Goal: Complete application form: Complete application form

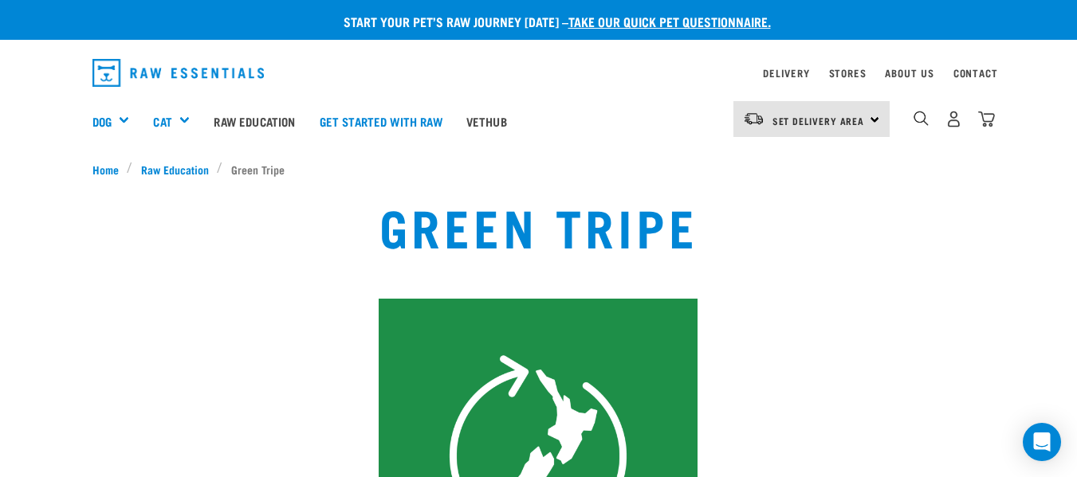
click at [106, 72] on img "dropdown navigation" at bounding box center [178, 73] width 172 height 28
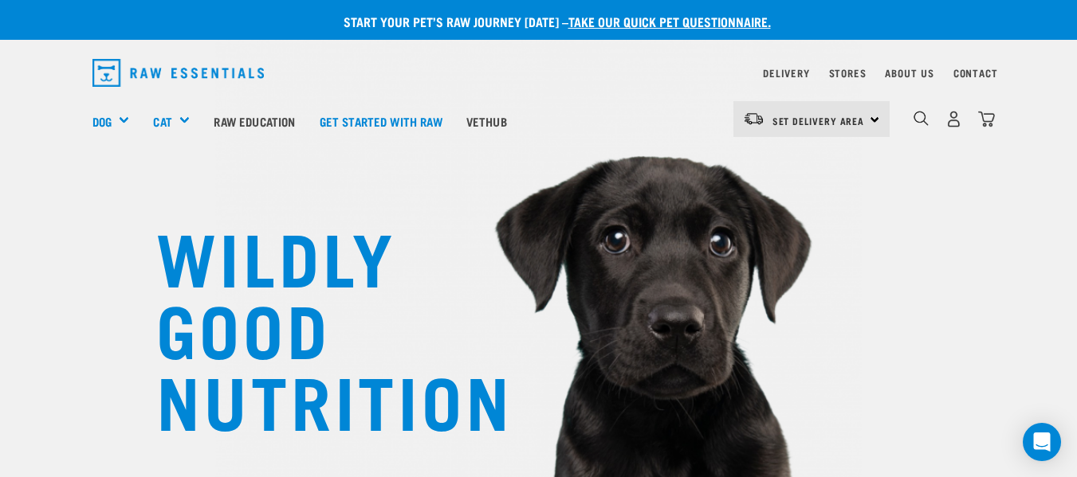
click at [655, 18] on link "take our quick pet questionnaire." at bounding box center [669, 21] width 202 height 7
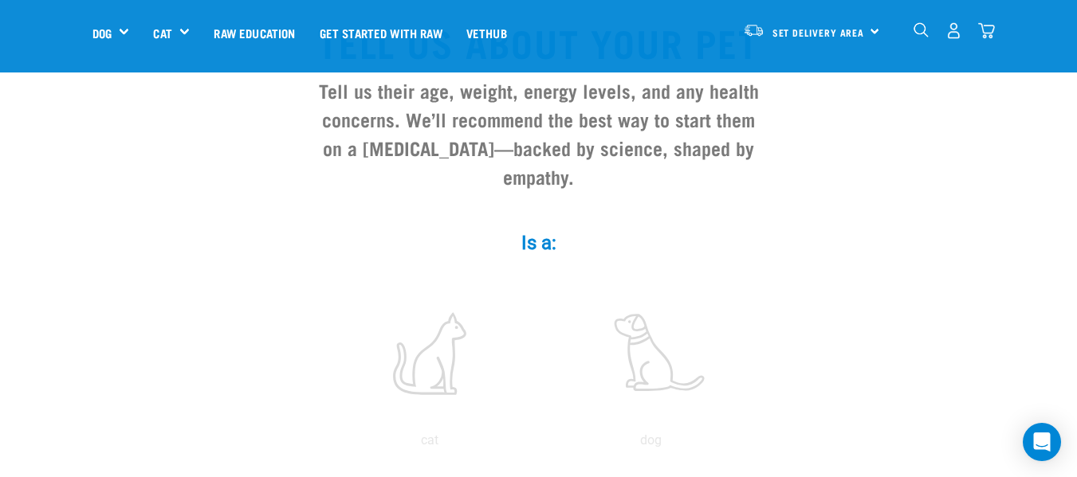
scroll to position [159, 0]
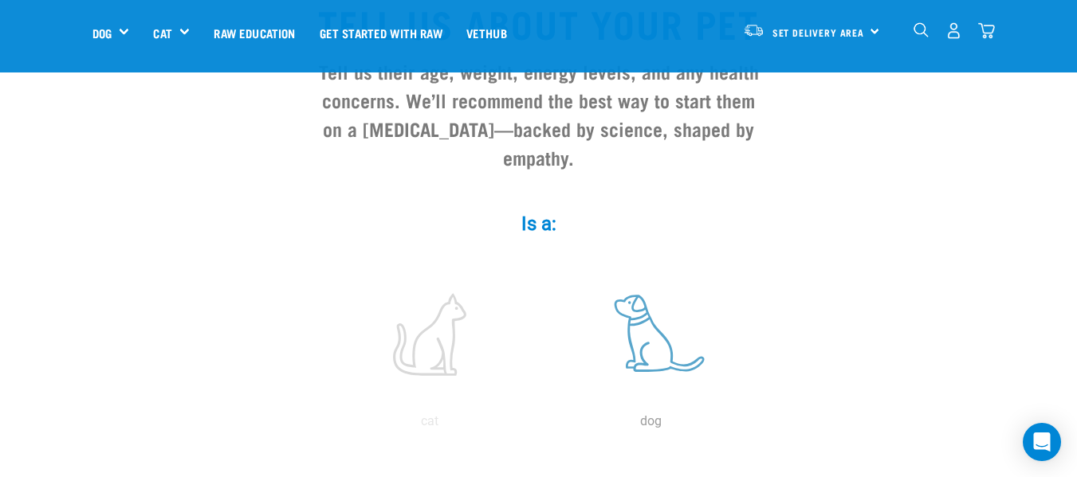
click at [647, 318] on label at bounding box center [651, 335] width 215 height 136
click at [540, 426] on input "radio" at bounding box center [540, 426] width 0 height 0
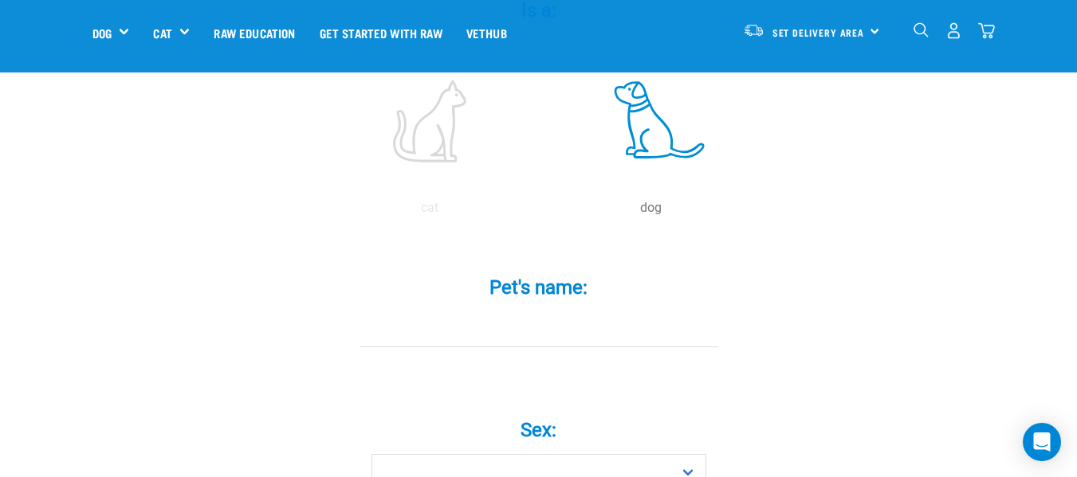
scroll to position [399, 0]
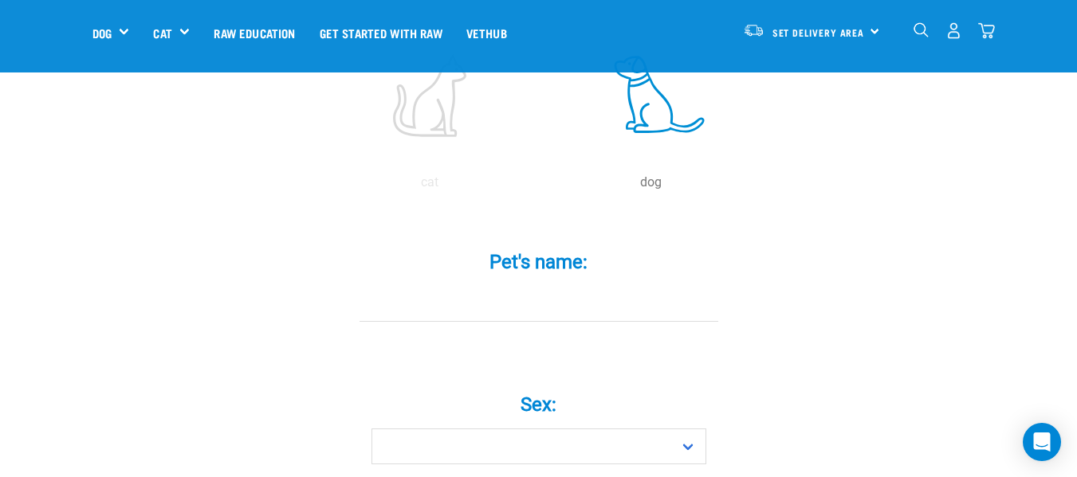
click at [383, 286] on input "Pet's name: *" at bounding box center [539, 304] width 359 height 36
type input "Aoife"
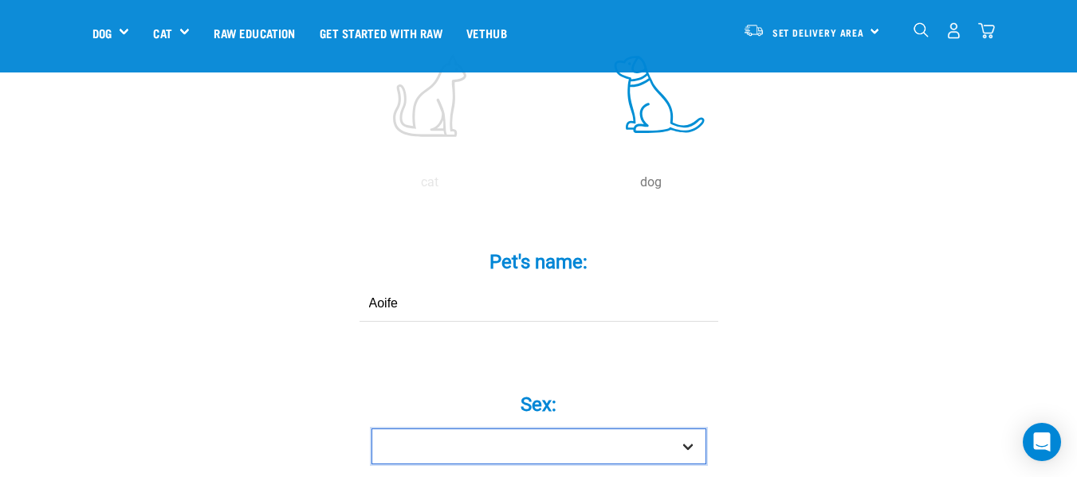
click at [686, 429] on select "Boy Girl" at bounding box center [538, 447] width 335 height 36
select select "girl"
click at [371, 429] on select "Boy Girl" at bounding box center [538, 447] width 335 height 36
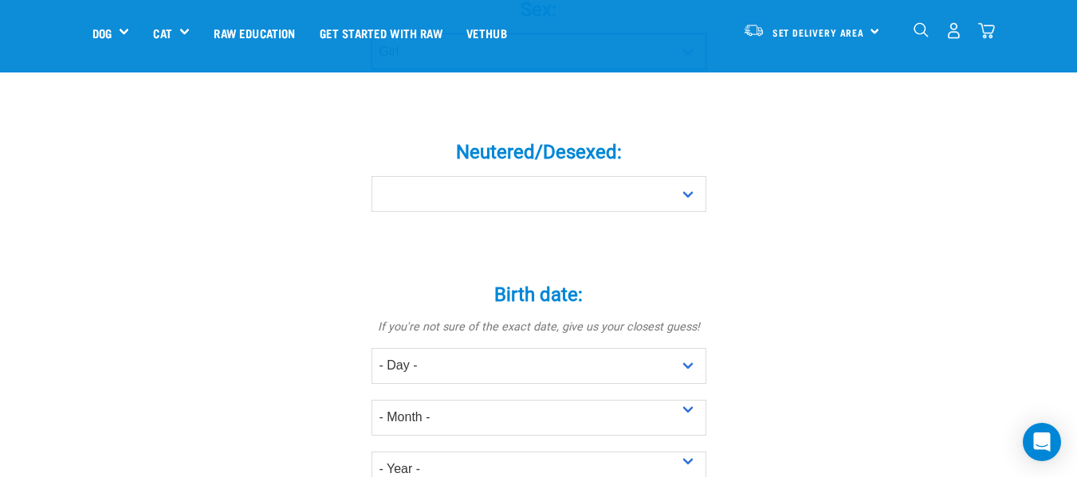
scroll to position [797, 0]
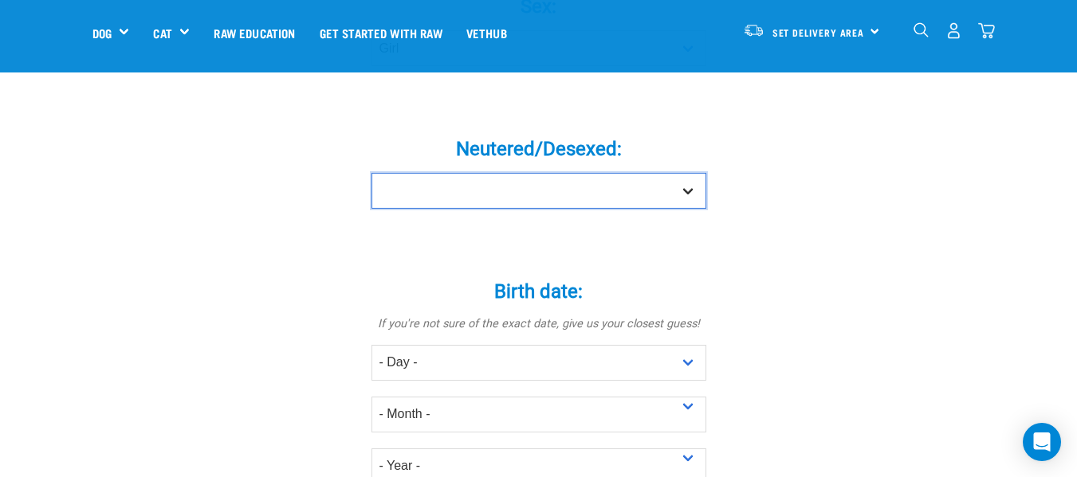
click at [687, 173] on select "Yes No" at bounding box center [538, 191] width 335 height 36
select select "yes"
click at [371, 173] on select "Yes No" at bounding box center [538, 191] width 335 height 36
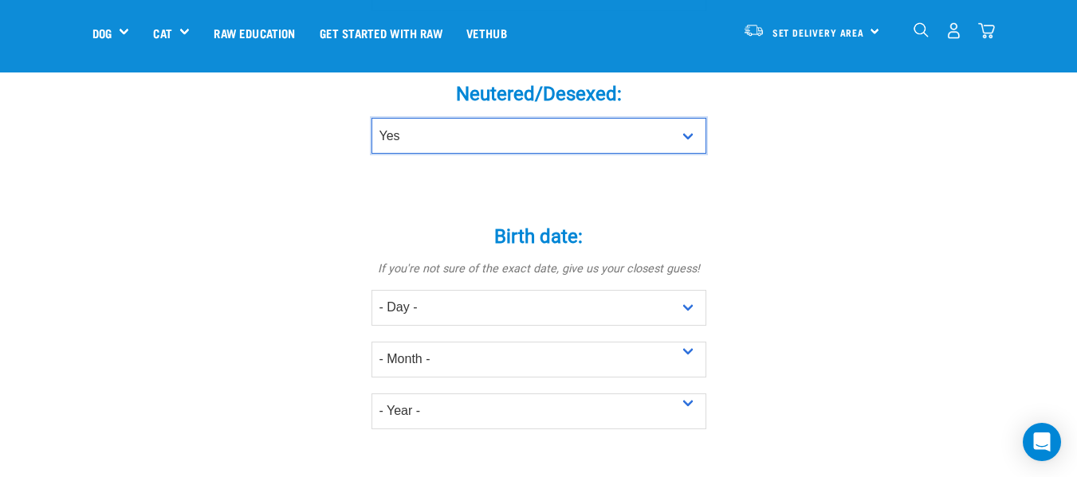
scroll to position [877, 0]
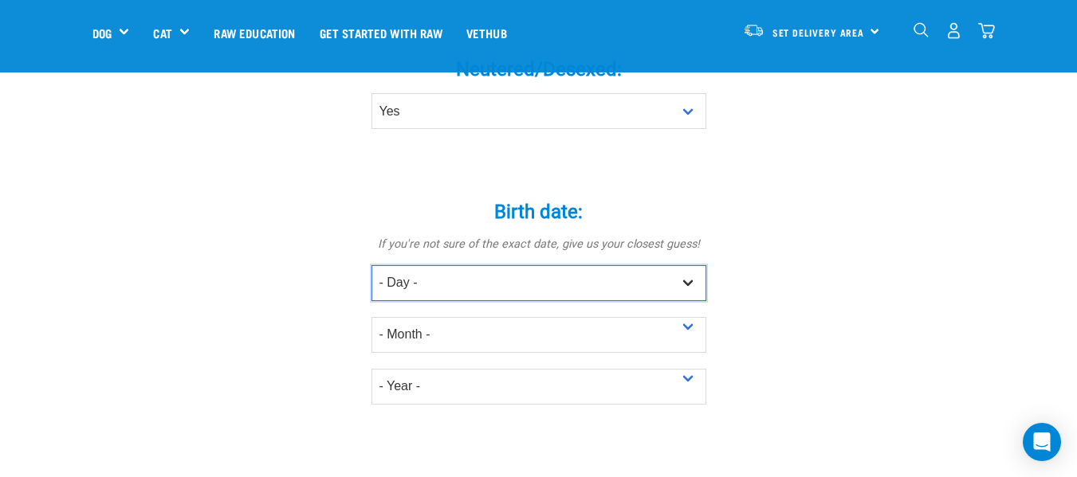
click at [403, 265] on select "- Day - 1 2 3 4 5 6 7 8 9 10 11 12 13 14 15 16 17 18 19 20 21 22 23 24 25 26 27" at bounding box center [538, 283] width 335 height 36
select select "1"
click at [371, 265] on select "- Day - 1 2 3 4 5 6 7 8 9 10 11 12 13 14 15 16 17 18 19 20 21 22 23 24 25 26 27" at bounding box center [538, 283] width 335 height 36
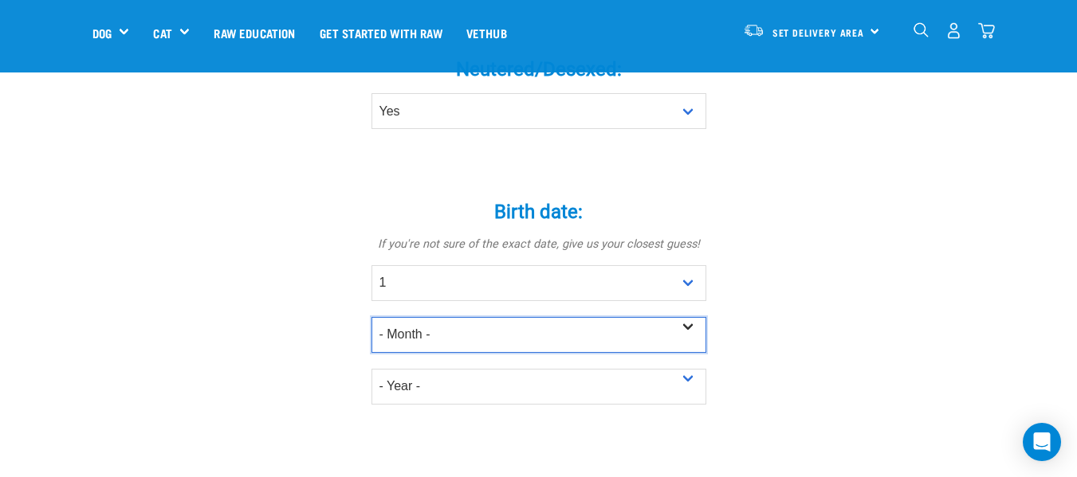
click at [693, 317] on select "- Month - January February March April May June July August September October N…" at bounding box center [538, 335] width 335 height 36
select select "March"
click at [371, 317] on select "- Month - January February March April May June July August September October N…" at bounding box center [538, 335] width 335 height 36
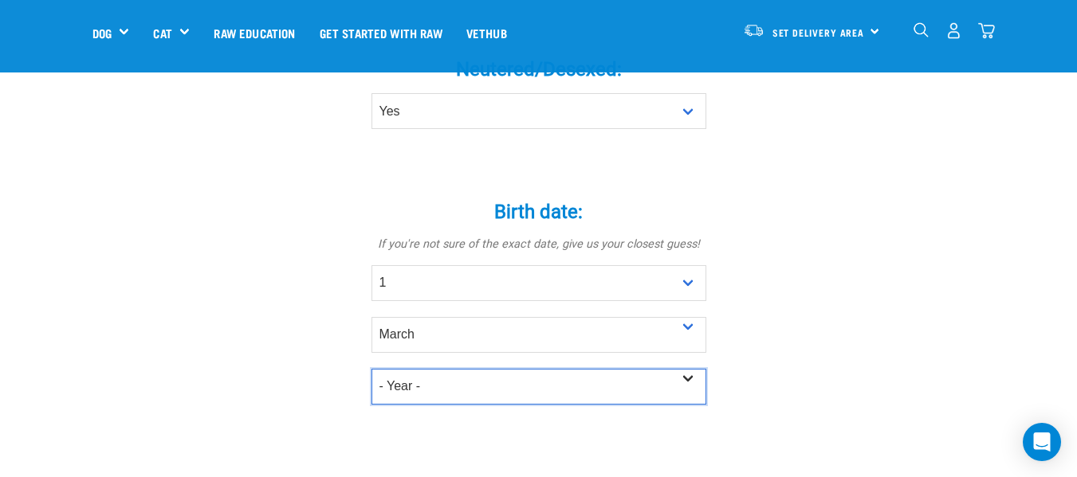
click at [693, 369] on select "- Year - 2025 2024 2023 2022 2021 2020 2019 2018 2017 2016 2015 2014 2013 2012" at bounding box center [538, 387] width 335 height 36
select select "2022"
click at [371, 369] on select "- Year - 2025 2024 2023 2022 2021 2020 2019 2018 2017 2016 2015 2014 2013 2012" at bounding box center [538, 387] width 335 height 36
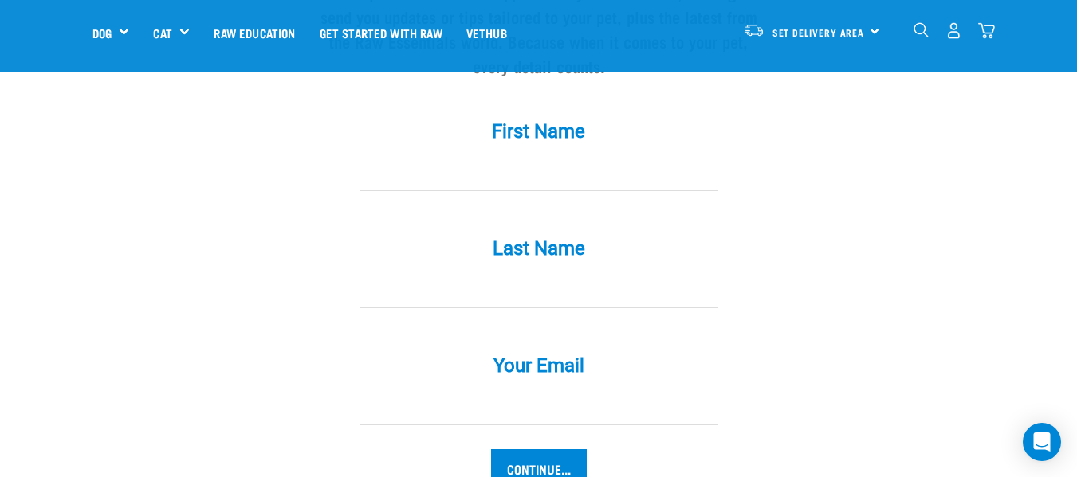
scroll to position [1515, 0]
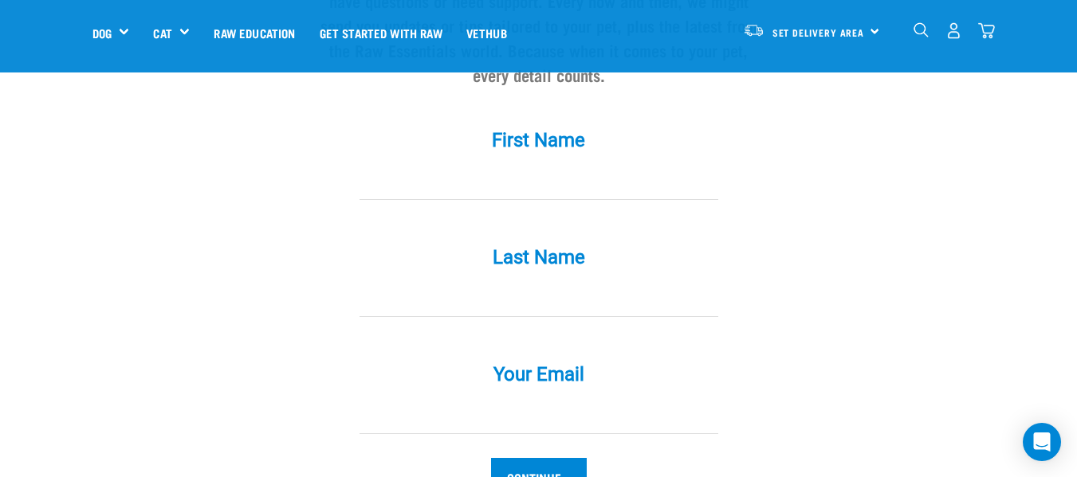
click at [375, 165] on input "First Name *" at bounding box center [539, 182] width 359 height 36
type input "Debra"
type input "Galbraith"
type input "debrakg1@gmail.com"
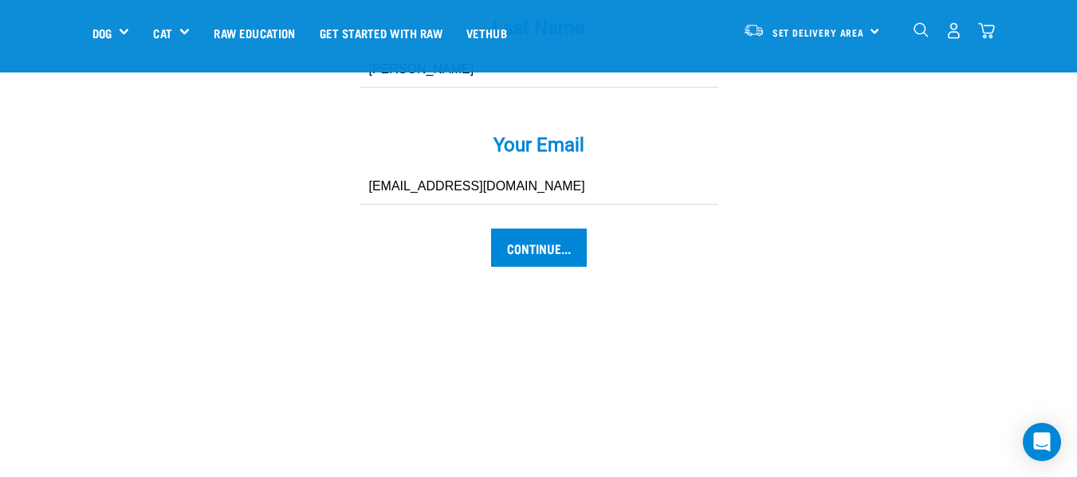
scroll to position [1754, 0]
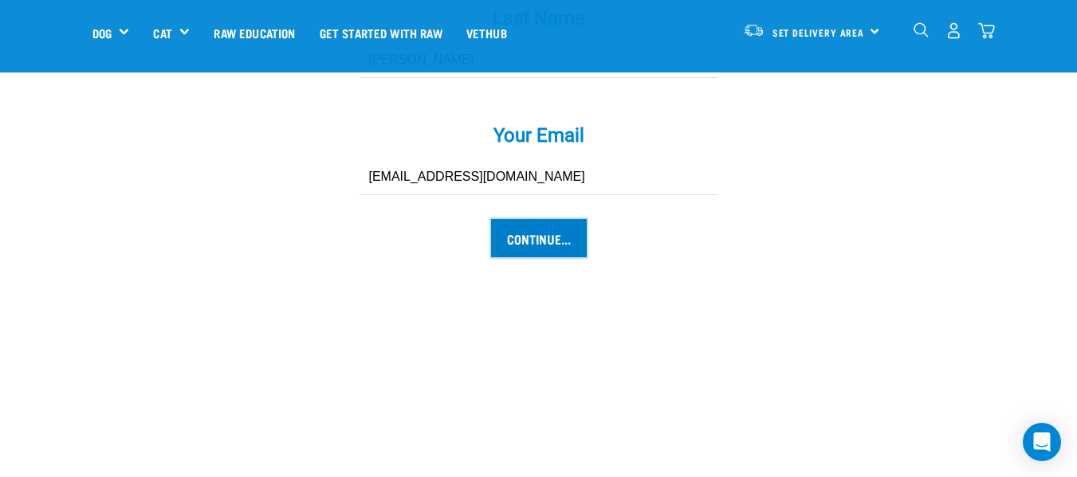
click at [544, 219] on input "Continue..." at bounding box center [539, 238] width 96 height 38
click at [545, 219] on input "Continue..." at bounding box center [539, 238] width 96 height 38
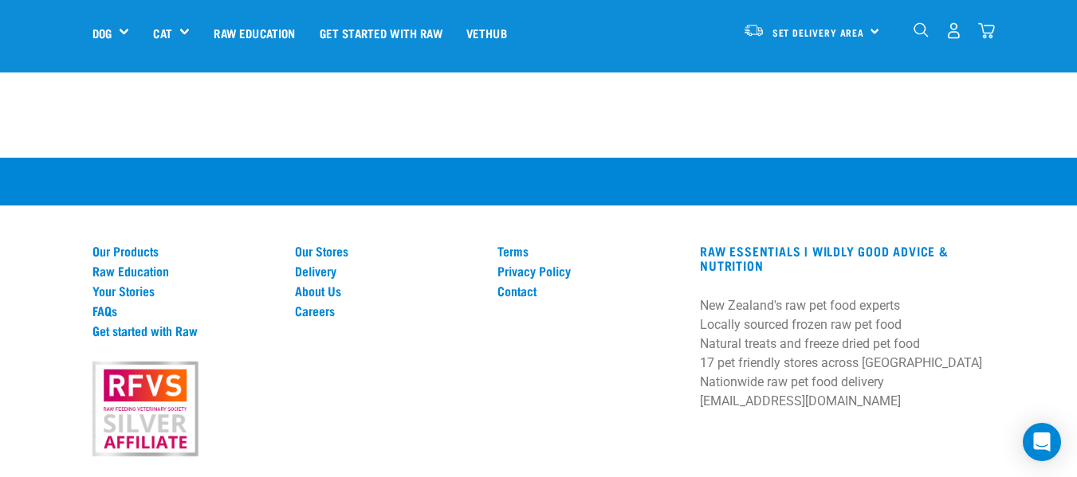
scroll to position [2337, 0]
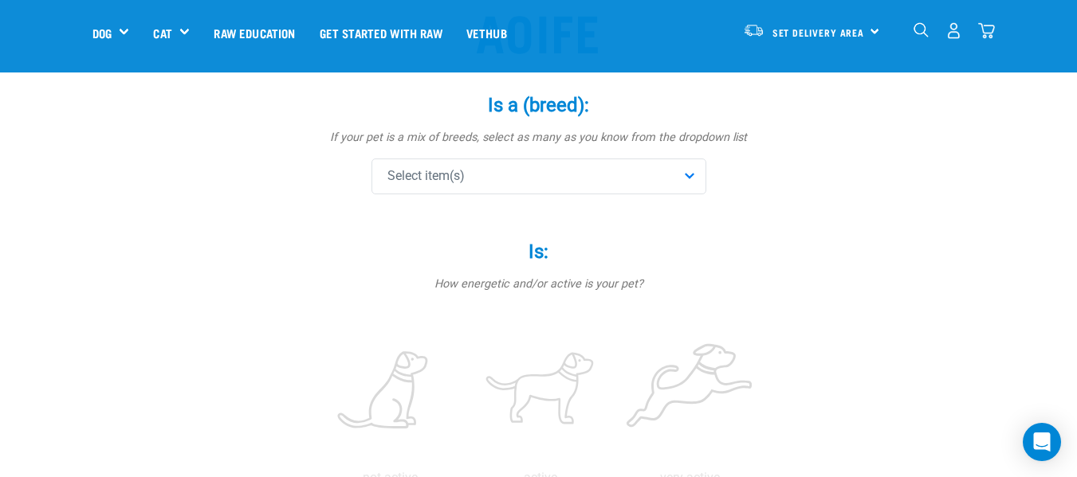
scroll to position [159, 0]
click at [688, 167] on div "Select item(s)" at bounding box center [538, 176] width 335 height 36
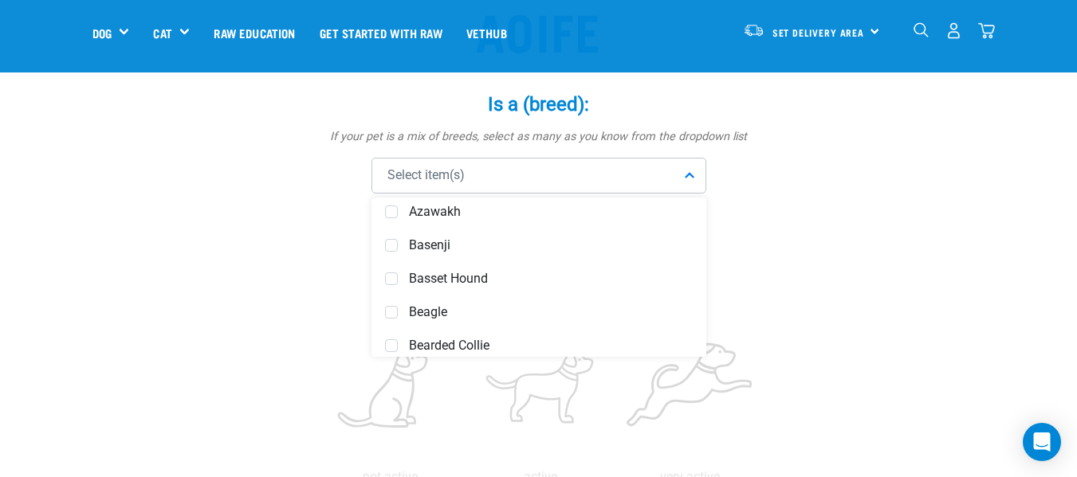
scroll to position [0, 0]
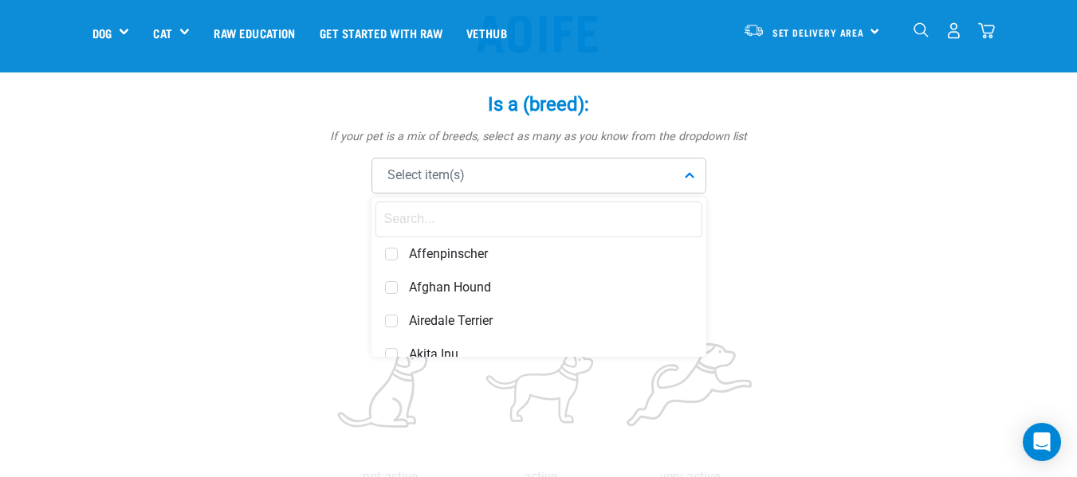
click at [383, 220] on input "text" at bounding box center [538, 220] width 327 height 36
type input "m"
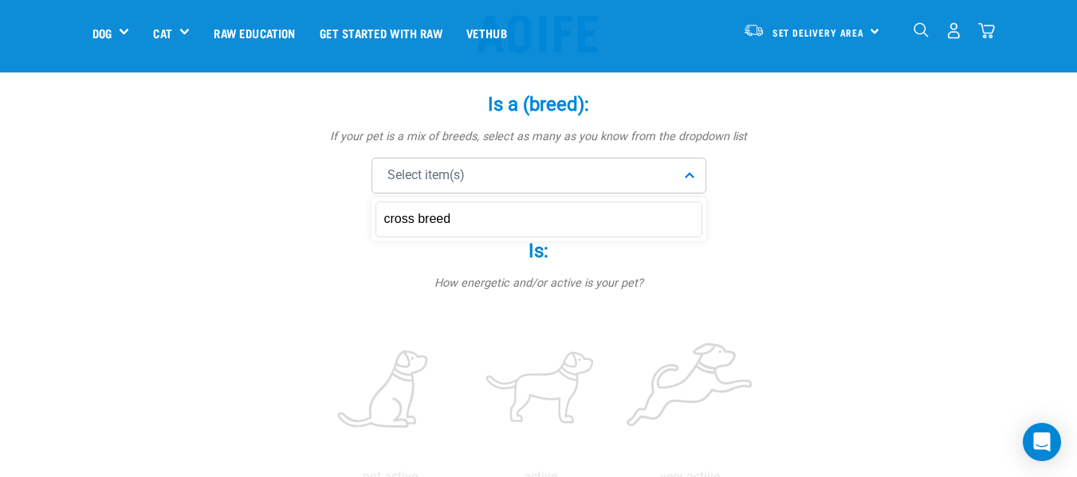
type input "cross breed"
click at [714, 259] on label "Is: *" at bounding box center [539, 251] width 478 height 29
click at [684, 176] on div "Select item(s)" at bounding box center [538, 176] width 335 height 36
click at [428, 229] on input "cross breed" at bounding box center [538, 220] width 327 height 36
click at [767, 277] on p "How energetic and/or active is your pet?" at bounding box center [539, 284] width 478 height 18
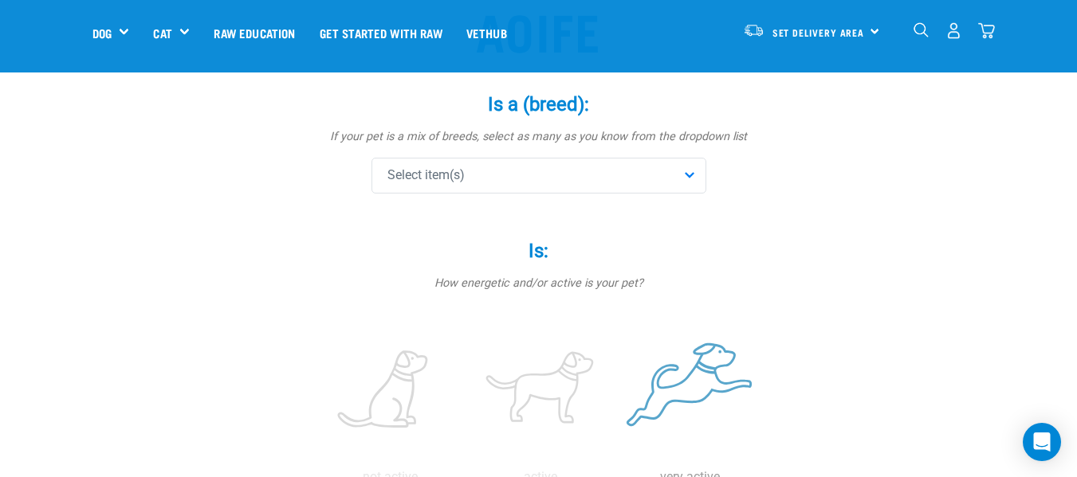
click at [688, 395] on label at bounding box center [690, 391] width 143 height 136
click at [615, 477] on input "radio" at bounding box center [615, 481] width 0 height 0
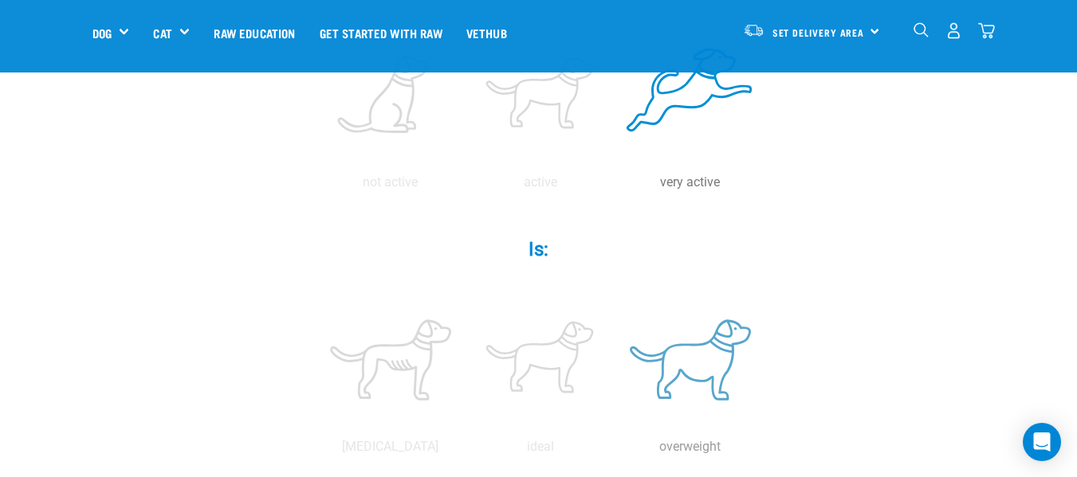
scroll to position [482, 0]
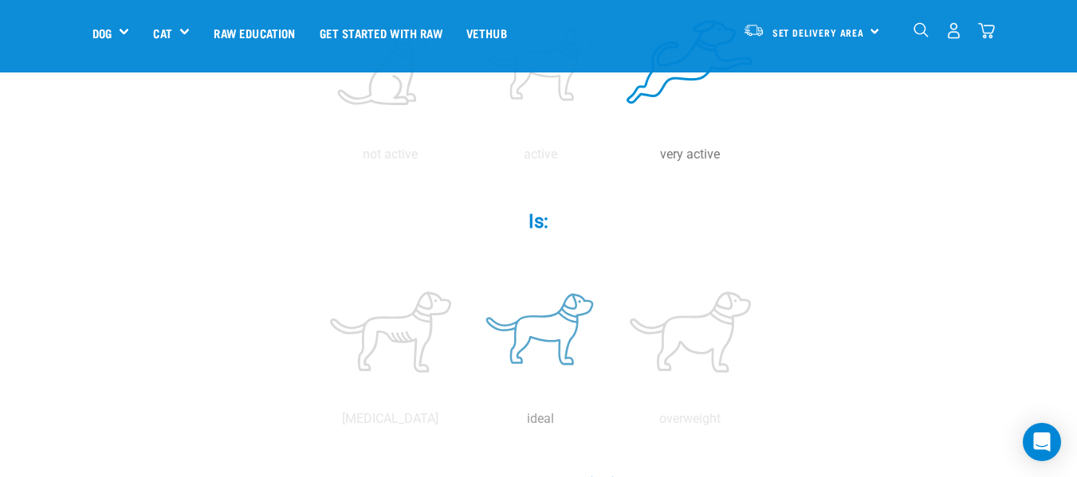
click at [536, 336] on label at bounding box center [540, 333] width 143 height 136
click at [466, 423] on input "radio" at bounding box center [466, 423] width 0 height 0
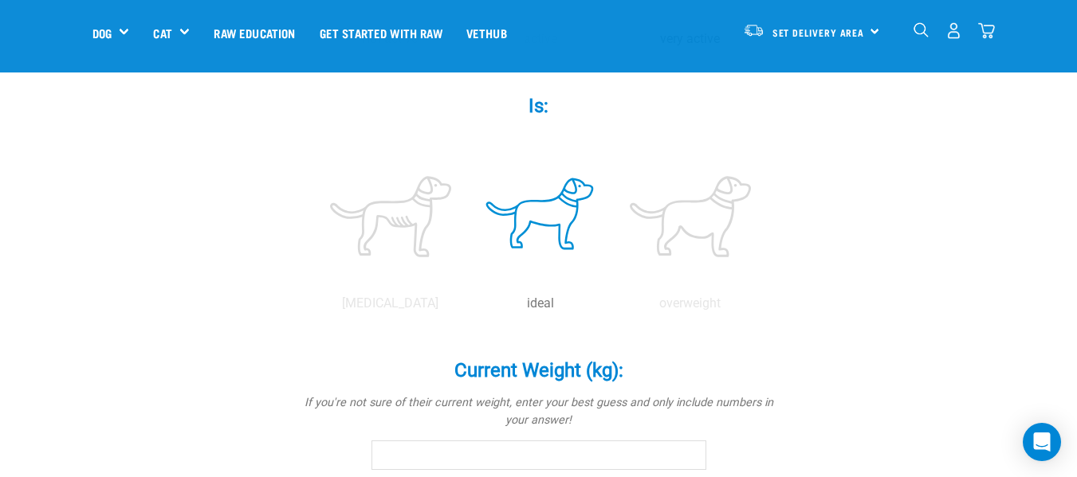
scroll to position [642, 0]
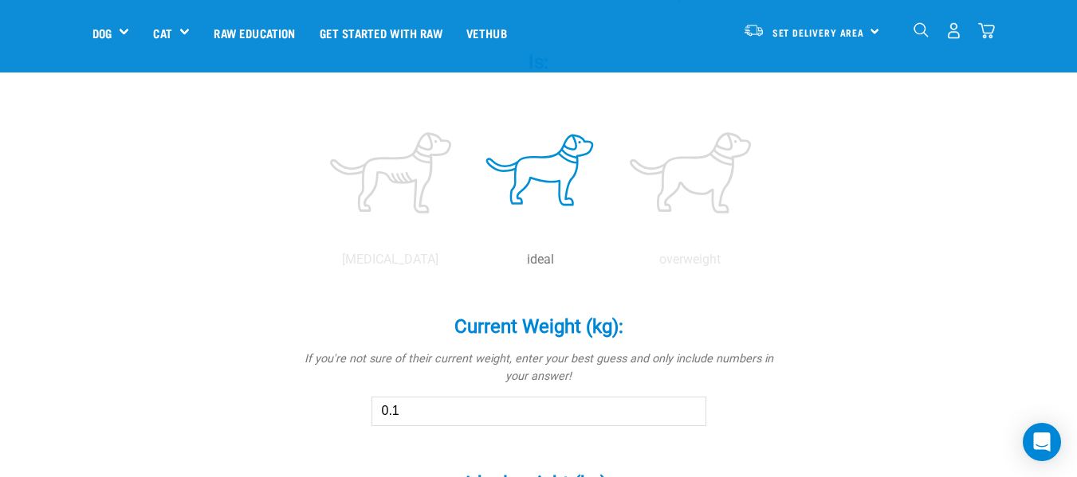
click at [690, 410] on input "0.1" at bounding box center [538, 411] width 335 height 29
click at [689, 415] on input "-3.6" at bounding box center [538, 411] width 335 height 29
drag, startPoint x: 690, startPoint y: 410, endPoint x: 704, endPoint y: 410, distance: 14.3
click at [704, 410] on input "20.1" at bounding box center [538, 411] width 335 height 29
type input "20"
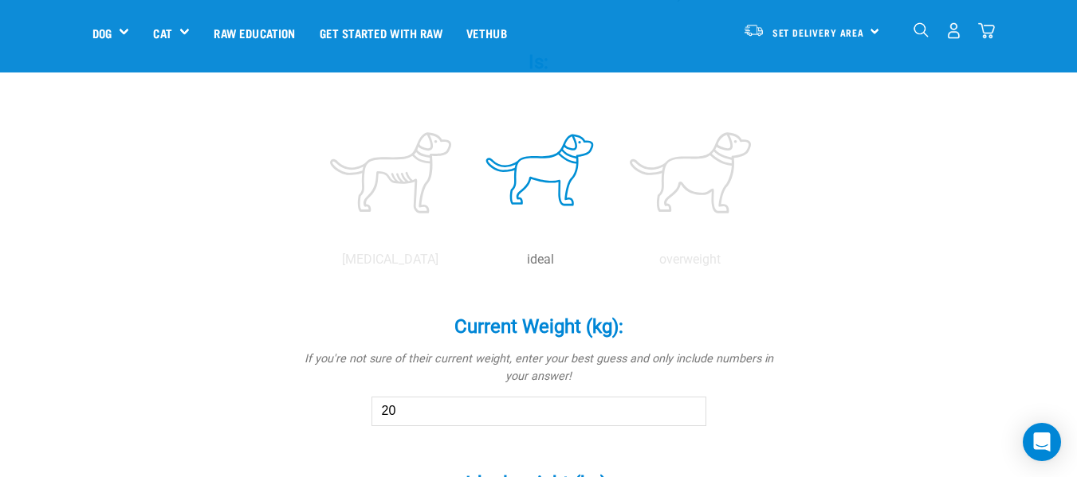
click at [687, 412] on input "20" at bounding box center [538, 411] width 335 height 29
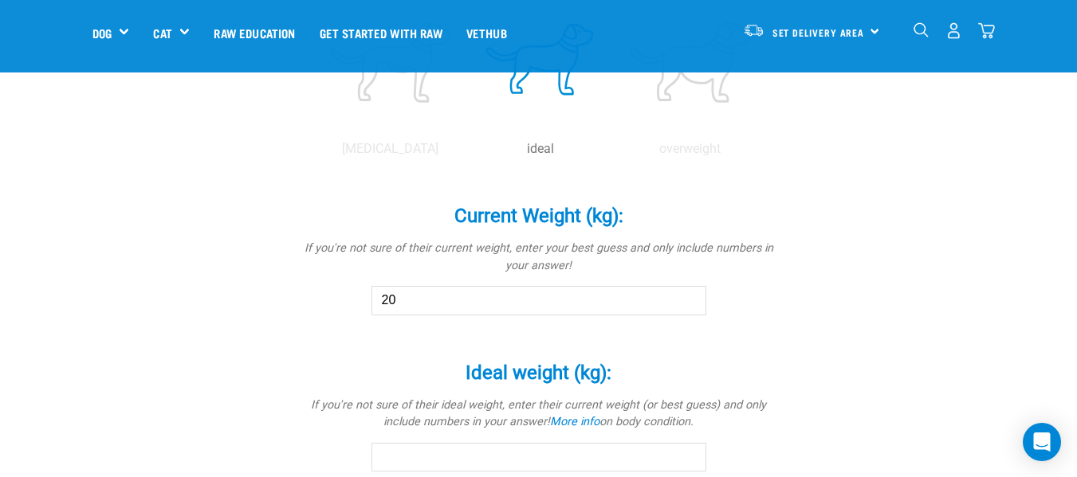
scroll to position [801, 0]
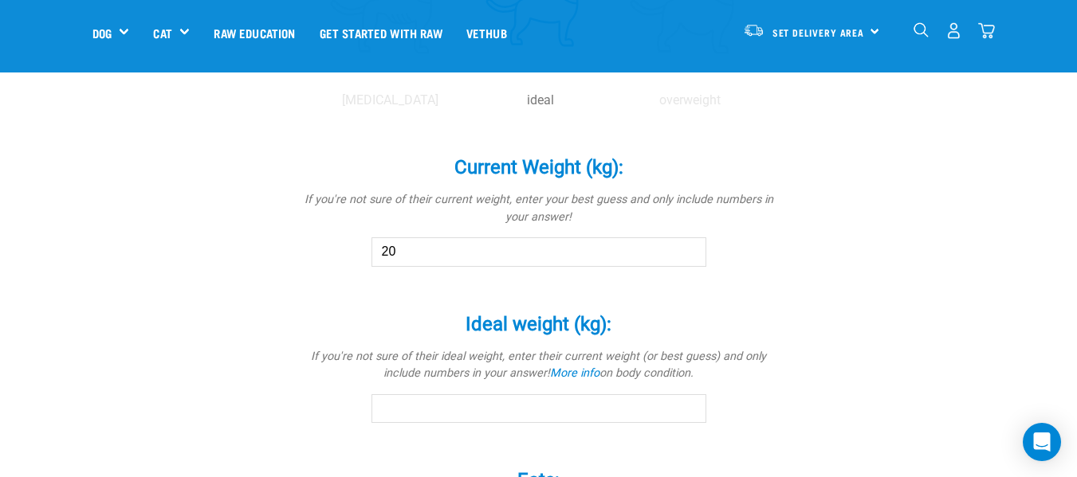
click at [397, 417] on input "Ideal weight (kg): *" at bounding box center [538, 409] width 335 height 29
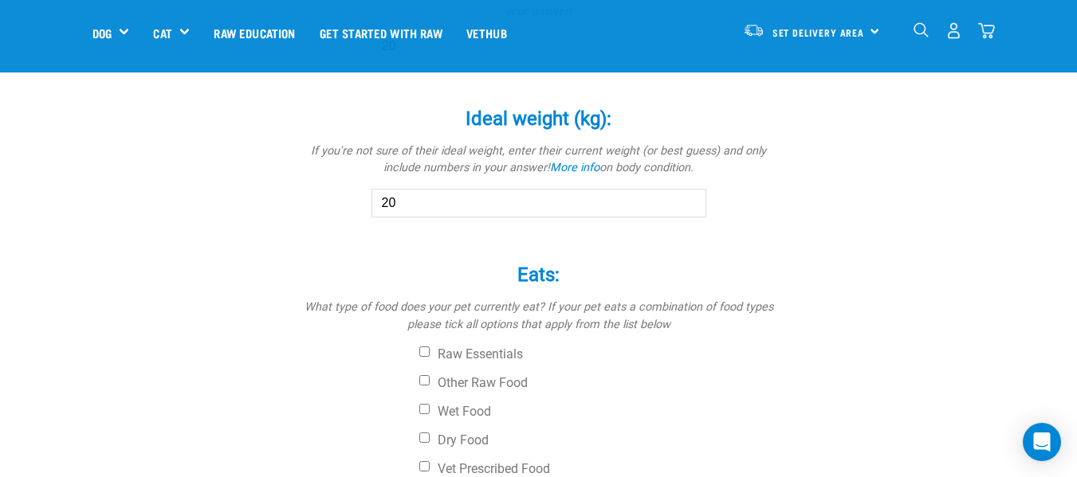
scroll to position [1040, 0]
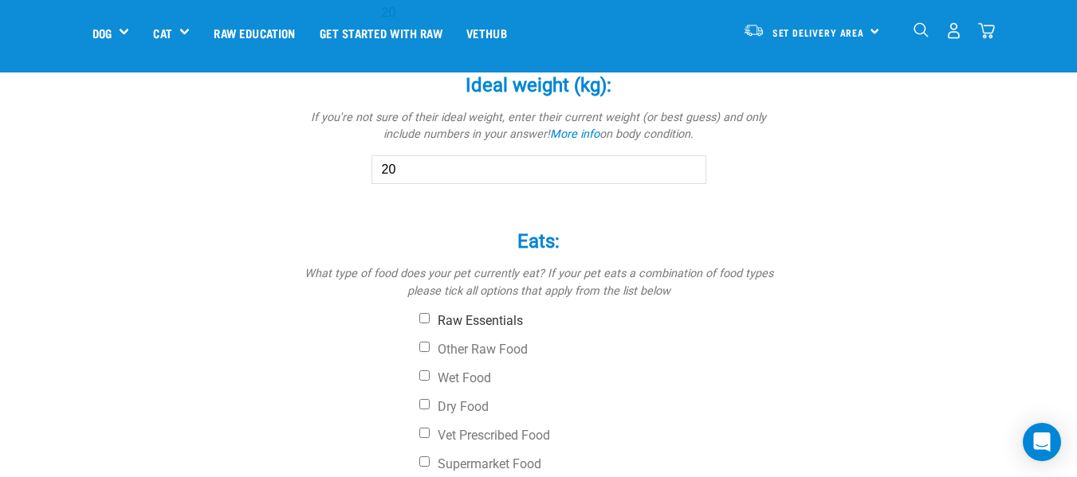
type input "20"
click at [428, 315] on input "Raw Essentials" at bounding box center [424, 318] width 10 height 10
checkbox input "true"
click at [422, 344] on input "Other Raw Food" at bounding box center [424, 347] width 10 height 10
checkbox input "true"
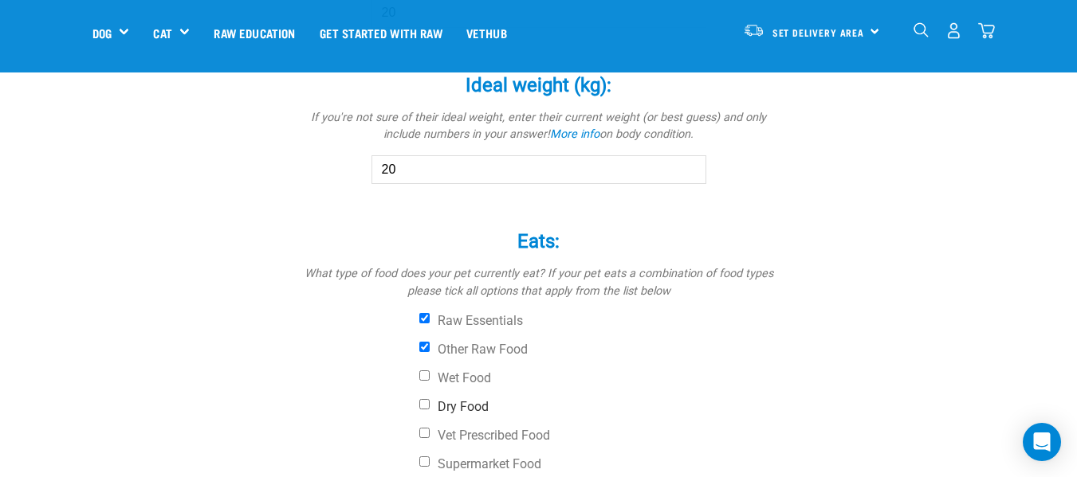
click at [422, 404] on input "Dry Food" at bounding box center [424, 404] width 10 height 10
checkbox input "true"
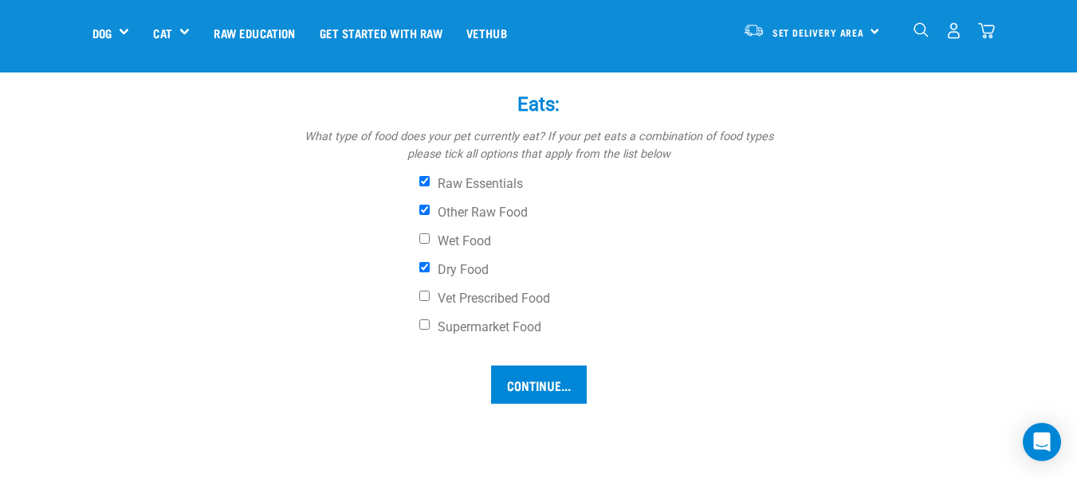
scroll to position [1200, 0]
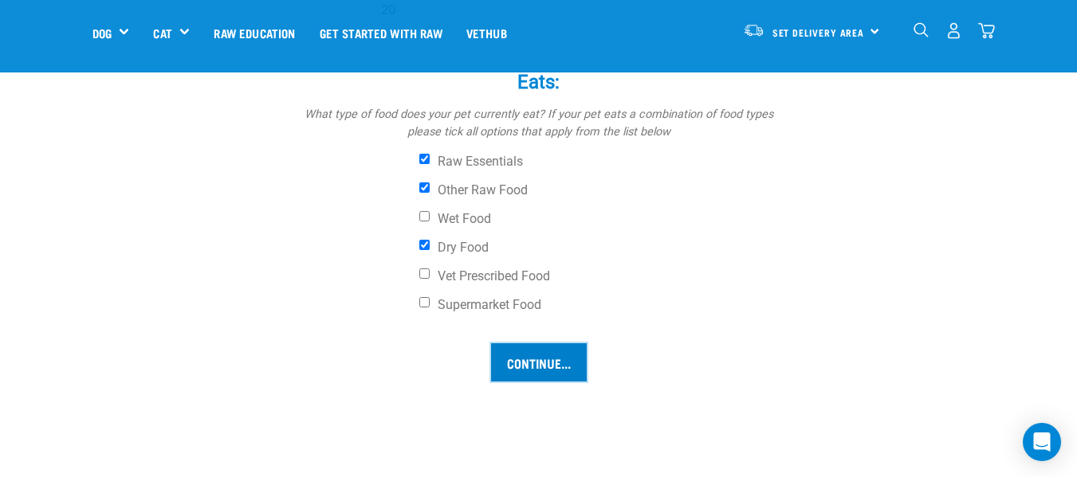
click at [540, 365] on input "Continue..." at bounding box center [539, 363] width 96 height 38
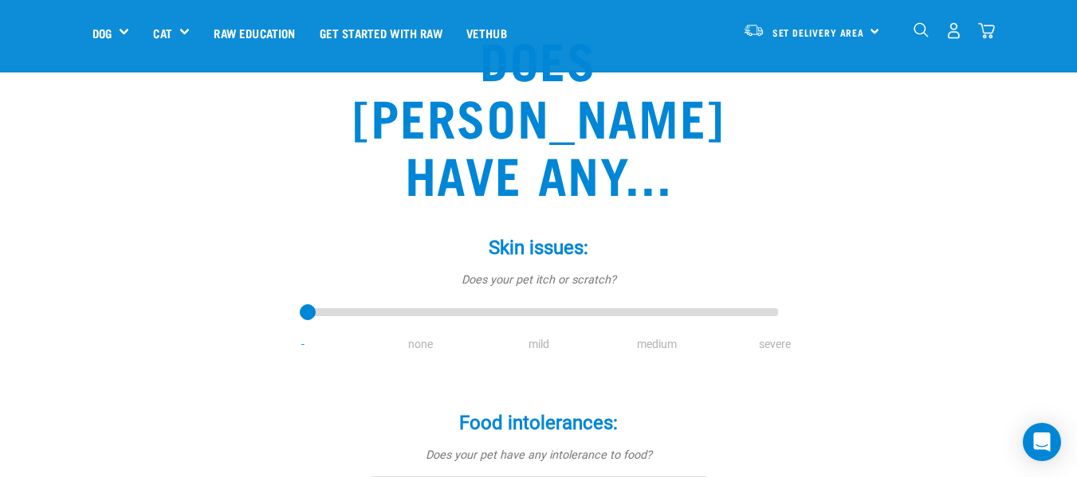
scroll to position [159, 0]
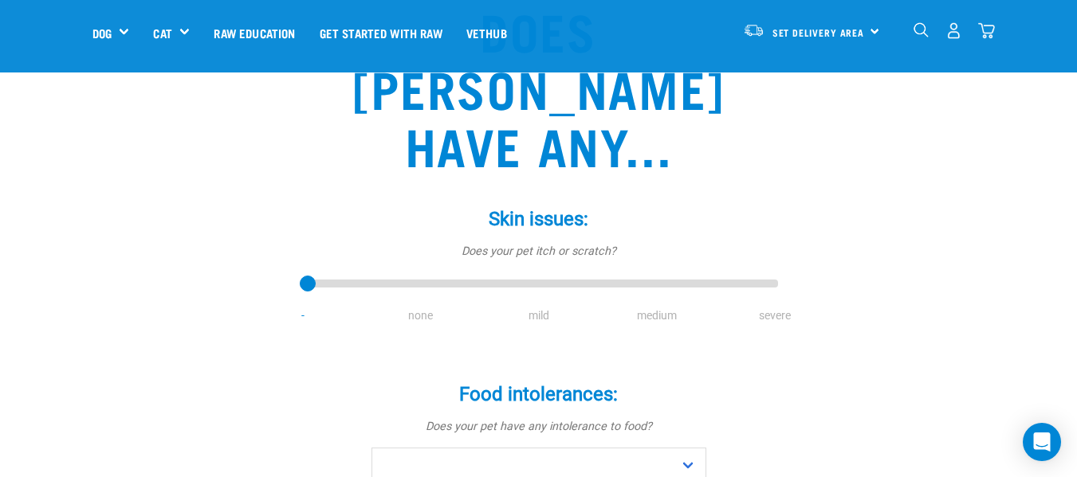
click at [415, 308] on li "none" at bounding box center [421, 316] width 118 height 17
click at [688, 448] on select "No Yes" at bounding box center [538, 466] width 335 height 36
select select "no"
click at [371, 448] on select "No Yes" at bounding box center [538, 466] width 335 height 36
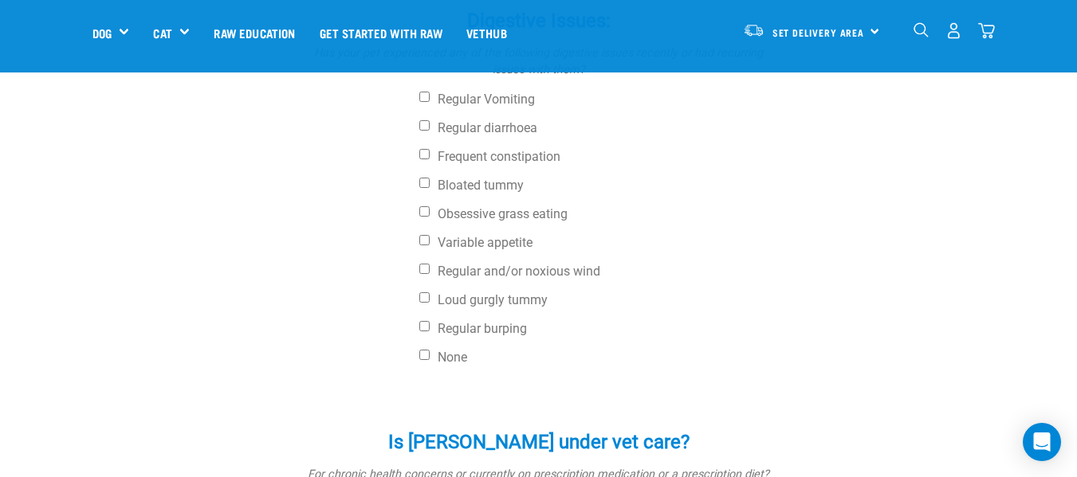
scroll to position [717, 0]
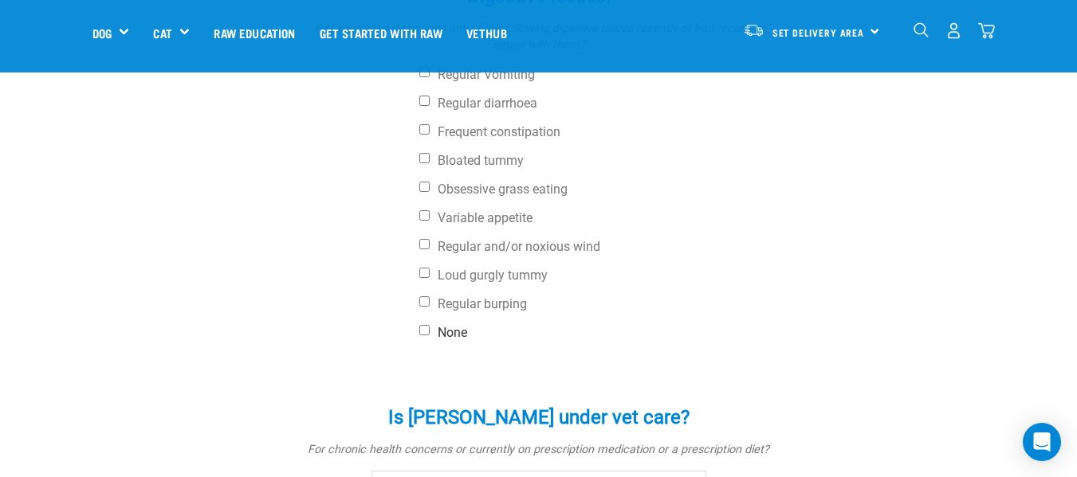
click at [425, 325] on input "None" at bounding box center [424, 330] width 10 height 10
checkbox input "true"
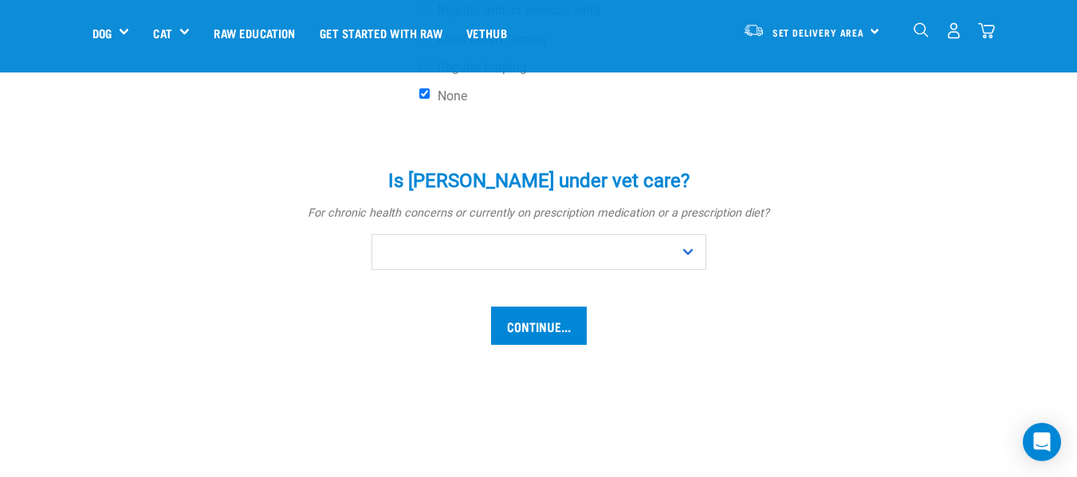
scroll to position [957, 0]
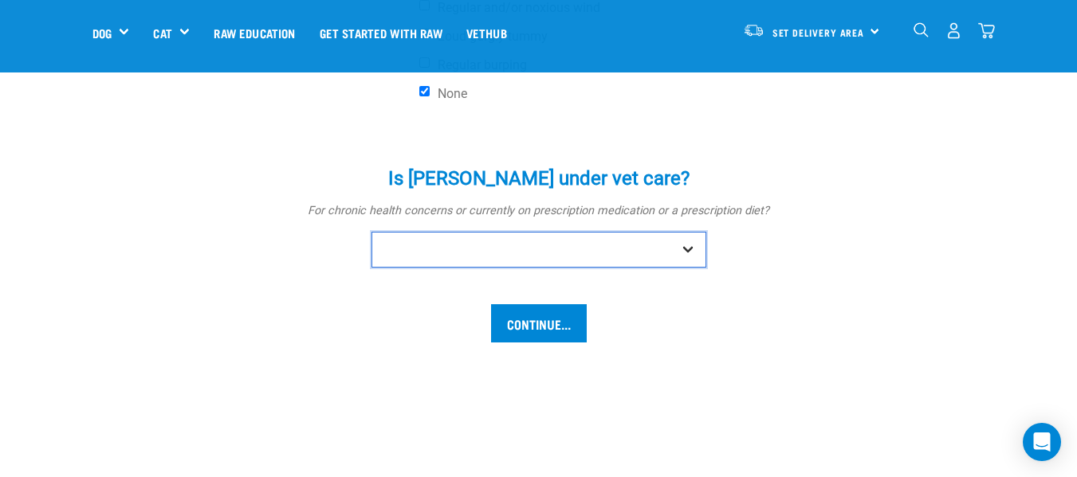
click at [690, 232] on select "No Yes" at bounding box center [538, 250] width 335 height 36
select select "no"
click at [371, 232] on select "No Yes" at bounding box center [538, 250] width 335 height 36
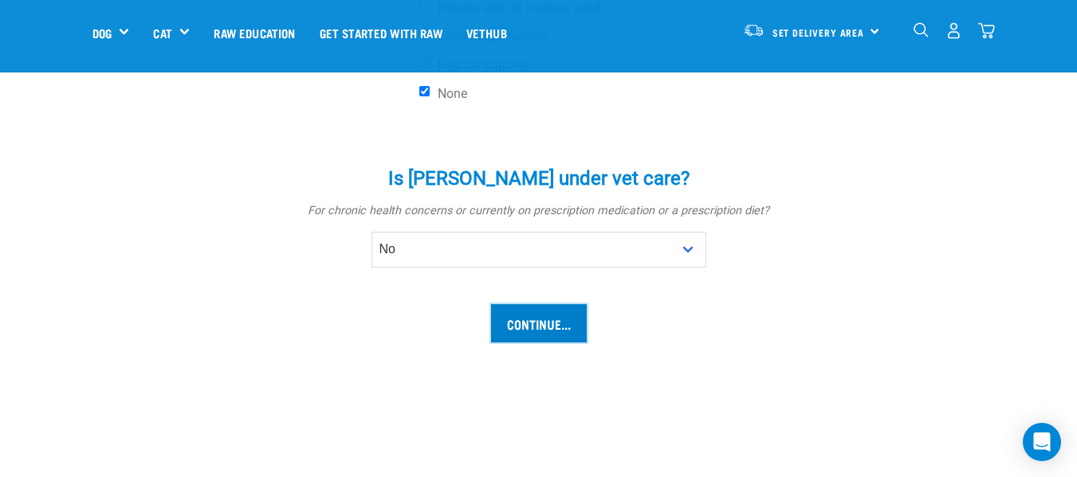
click at [549, 305] on input "Continue..." at bounding box center [539, 324] width 96 height 38
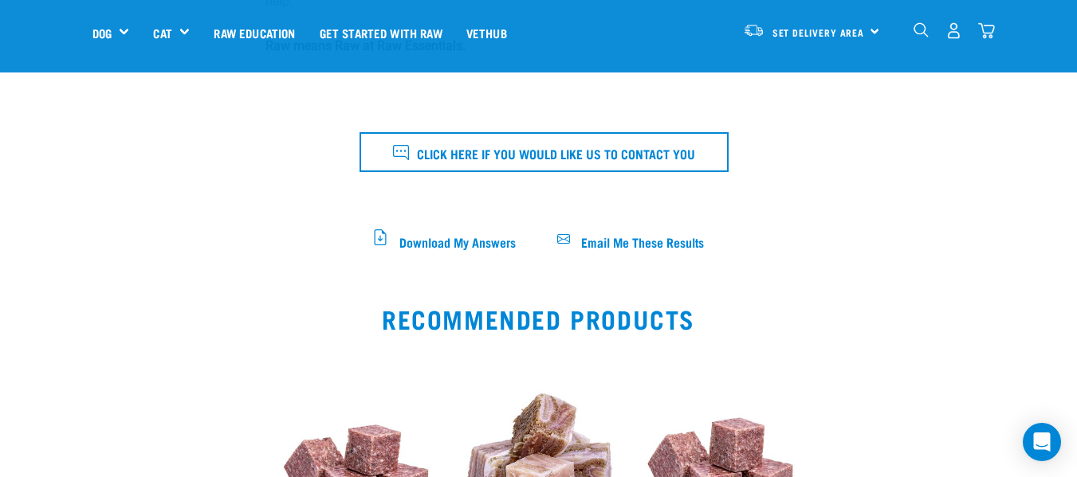
scroll to position [717, 0]
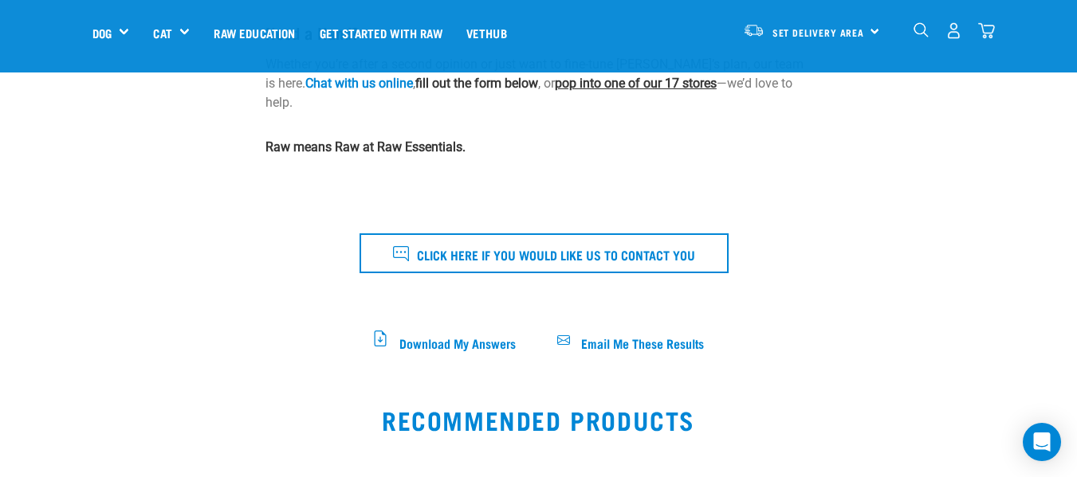
click at [662, 89] on link "pop into one of our 17 stores" at bounding box center [636, 83] width 162 height 15
